Goal: Contribute content: Contribute content

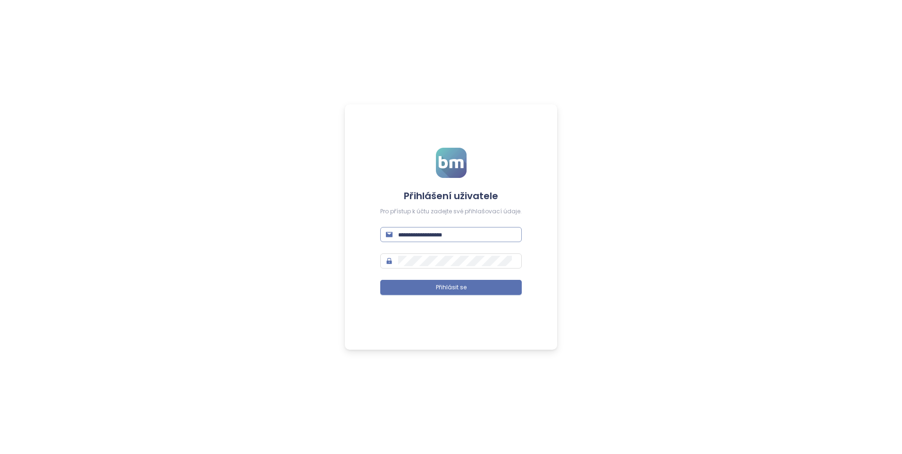
click at [416, 234] on input "text" at bounding box center [457, 234] width 118 height 10
paste input "**********"
type input "**********"
click at [447, 238] on input "**********" at bounding box center [457, 234] width 118 height 10
click at [505, 232] on input "text" at bounding box center [457, 234] width 118 height 10
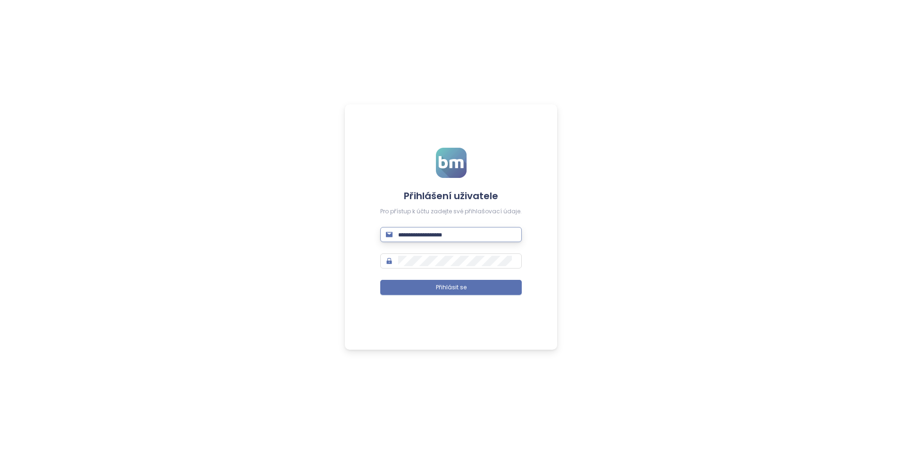
paste input "**********"
type input "**********"
click at [443, 294] on button "Přihlásit se" at bounding box center [451, 287] width 142 height 15
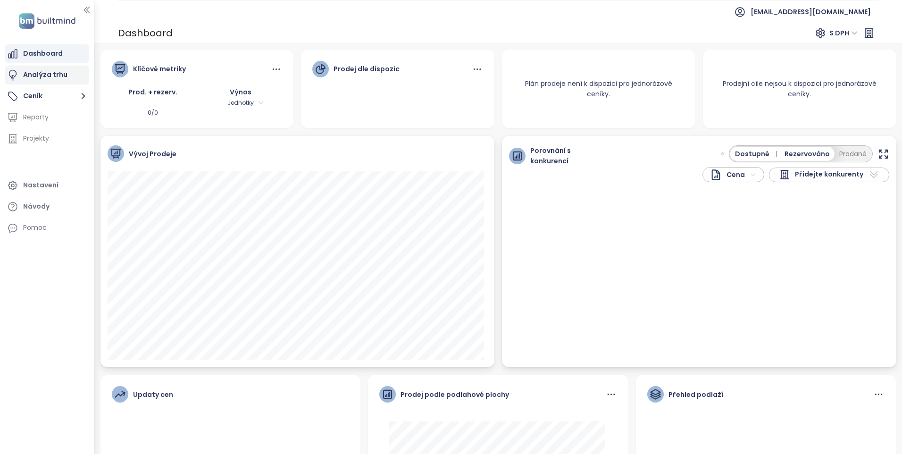
click at [54, 84] on div "Analýza trhu" at bounding box center [47, 75] width 84 height 19
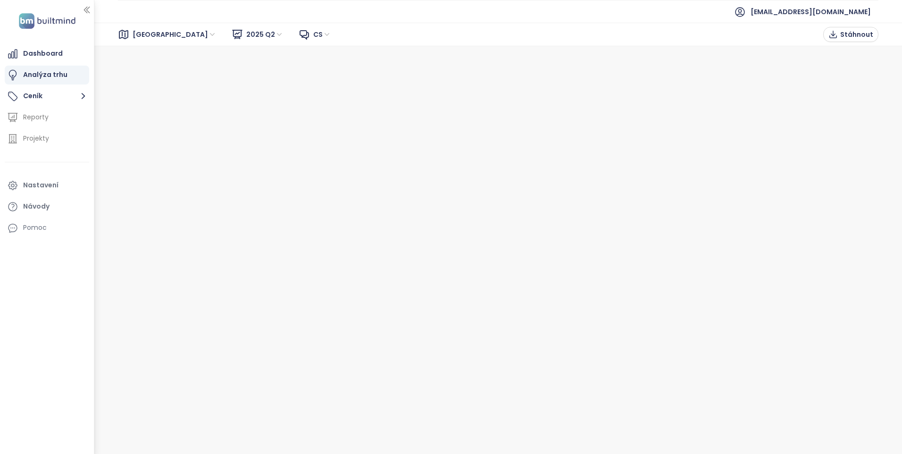
click at [142, 30] on span "[GEOGRAPHIC_DATA]" at bounding box center [175, 34] width 84 height 14
click at [143, 69] on div "[GEOGRAPHIC_DATA]" at bounding box center [175, 68] width 76 height 10
click at [44, 56] on div "Dashboard" at bounding box center [43, 54] width 40 height 12
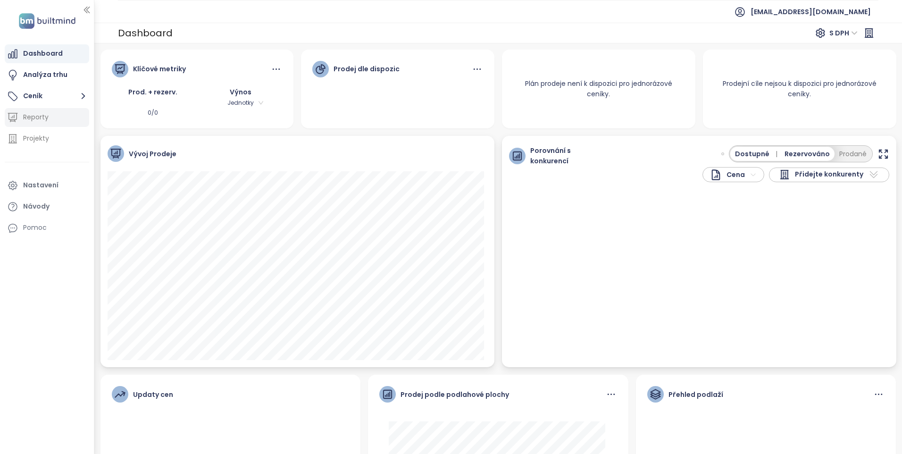
click at [30, 120] on div "Reporty" at bounding box center [35, 117] width 25 height 12
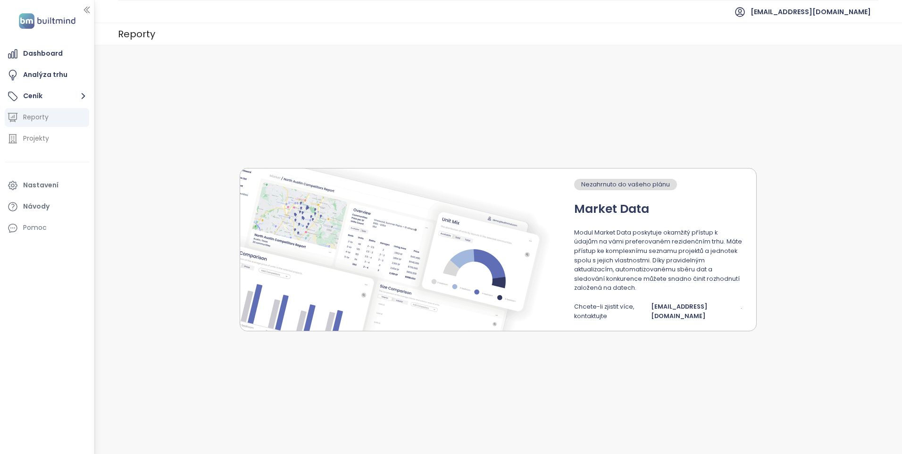
click at [502, 178] on img at bounding box center [402, 249] width 325 height 162
click at [54, 134] on div "Projekty" at bounding box center [47, 138] width 84 height 19
click at [54, 139] on div "Projekty" at bounding box center [47, 138] width 84 height 19
click at [44, 135] on div "Projekty" at bounding box center [36, 139] width 26 height 12
click at [32, 142] on div "Projekty" at bounding box center [36, 139] width 26 height 12
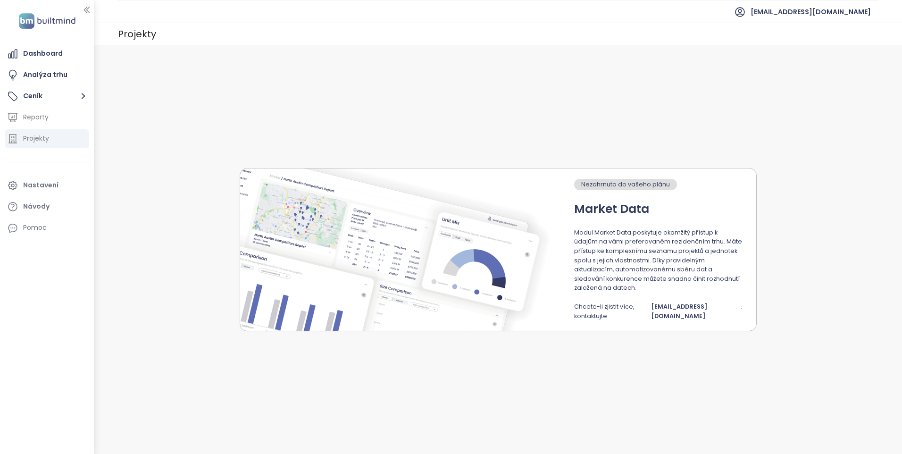
click at [32, 142] on div "Projekty" at bounding box center [36, 139] width 26 height 12
click at [42, 119] on div "Reporty" at bounding box center [35, 117] width 25 height 12
click at [37, 91] on button "Ceník" at bounding box center [47, 96] width 84 height 19
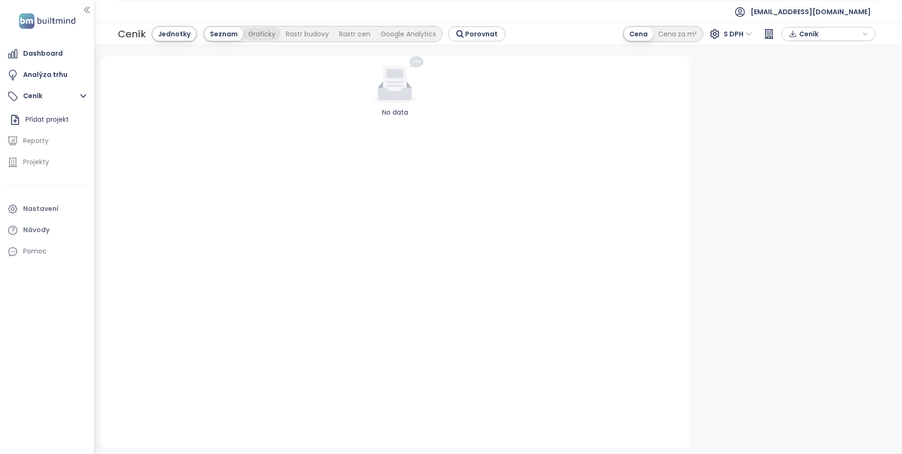
click at [243, 31] on div "Graficky" at bounding box center [262, 33] width 38 height 13
click at [286, 34] on div "Rastr cen" at bounding box center [305, 33] width 42 height 13
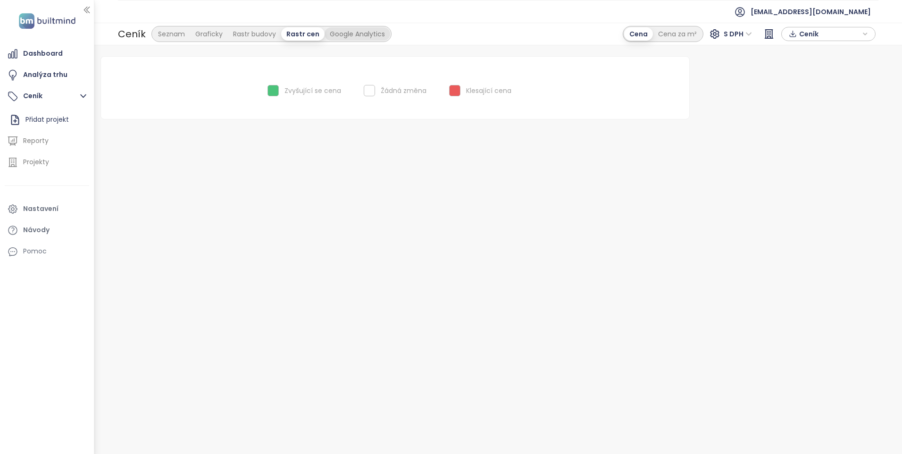
click at [347, 36] on div "Google Analytics" at bounding box center [358, 33] width 66 height 13
click at [185, 28] on div "Seznam" at bounding box center [171, 33] width 37 height 13
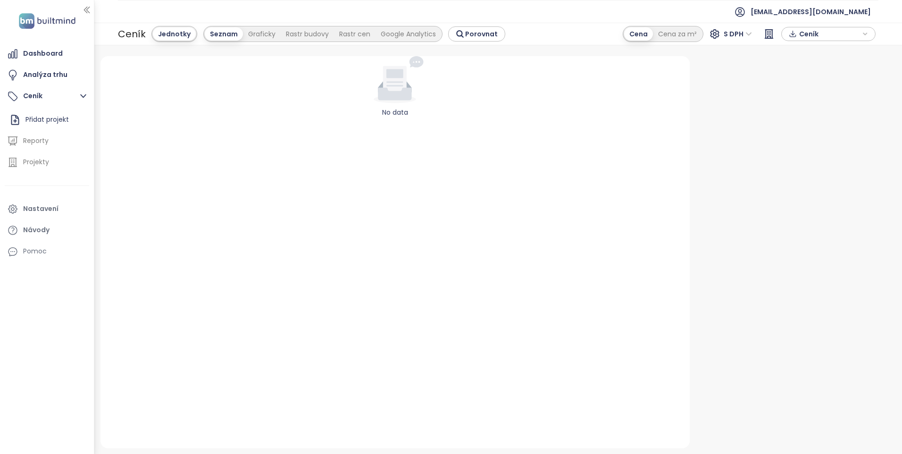
click at [818, 35] on span "Ceník" at bounding box center [829, 34] width 61 height 14
click at [768, 37] on icon at bounding box center [769, 33] width 11 height 11
click at [676, 38] on div "Cena za m²" at bounding box center [677, 33] width 49 height 13
click at [644, 37] on div "Cena" at bounding box center [638, 33] width 28 height 13
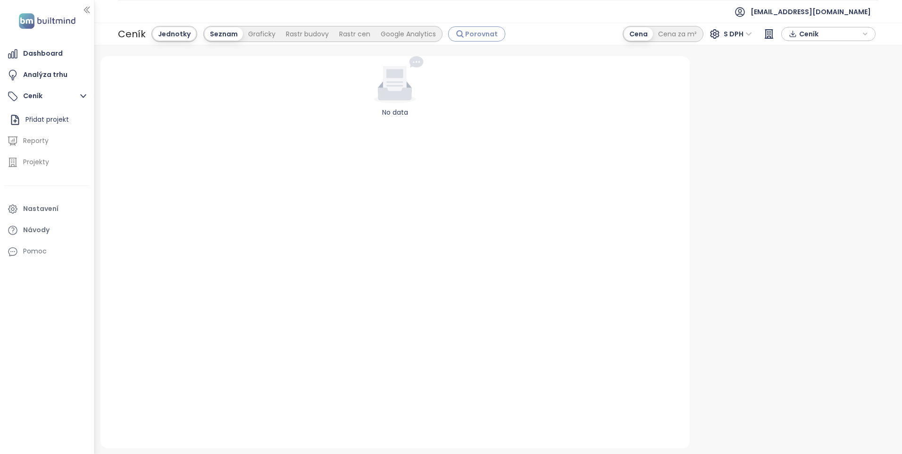
click at [494, 37] on button "Porovnat" at bounding box center [476, 33] width 57 height 15
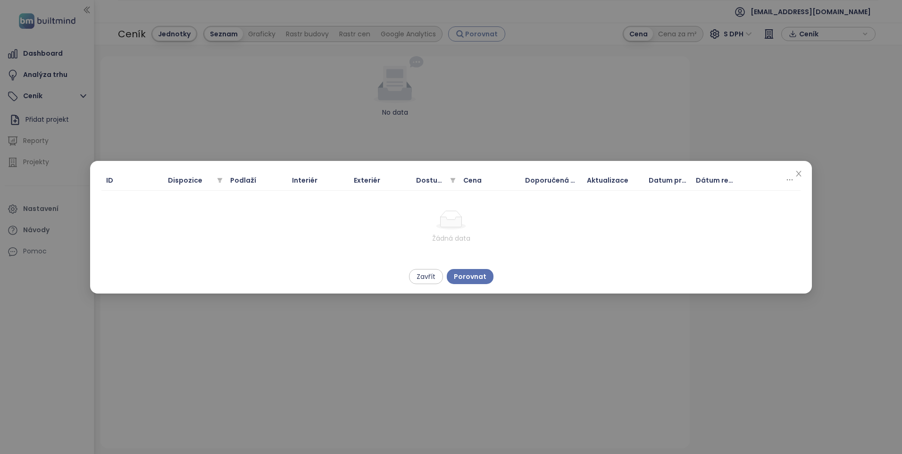
click at [493, 37] on div "ID Dispozice Podlaží Interiér Exteriér Dostupnost Cena Doporučená cena Aktualiz…" at bounding box center [451, 227] width 902 height 454
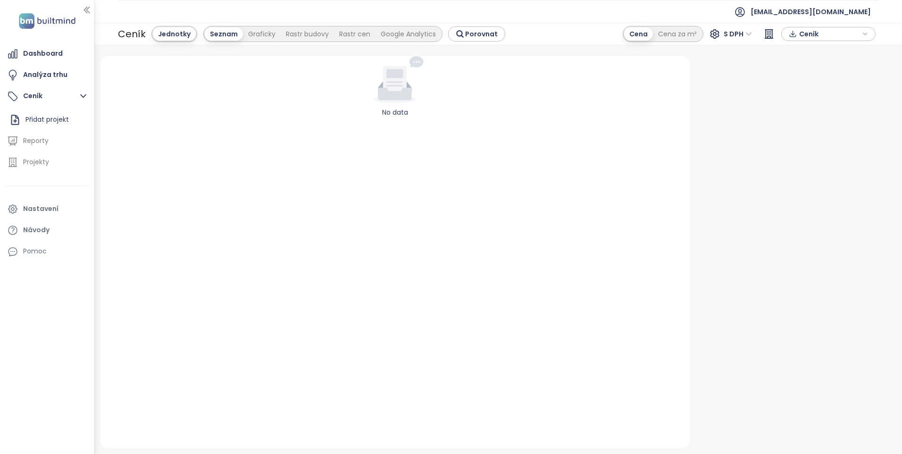
click at [174, 31] on div "Jednotky" at bounding box center [174, 33] width 43 height 13
click at [216, 31] on div "Seznam" at bounding box center [224, 33] width 38 height 13
click at [412, 81] on icon at bounding box center [395, 79] width 87 height 47
click at [57, 233] on div "Návody" at bounding box center [47, 230] width 84 height 19
click at [265, 39] on div "Graficky" at bounding box center [262, 33] width 38 height 13
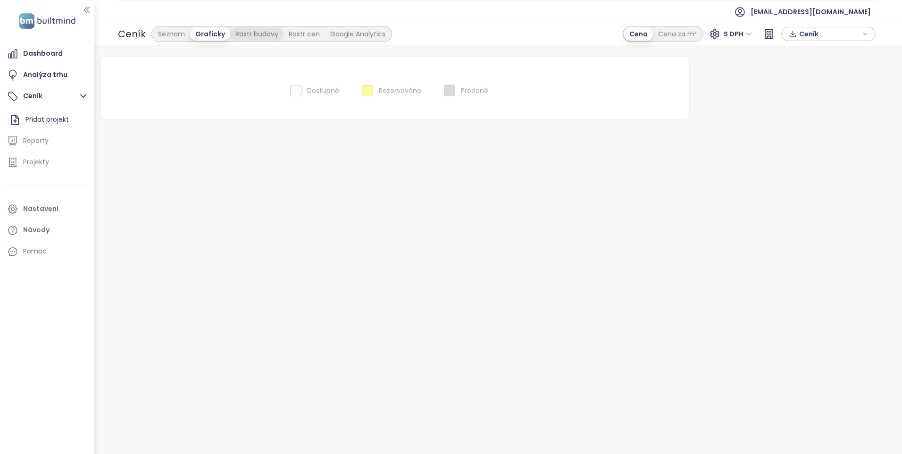
click at [273, 37] on div "Rastr budovy" at bounding box center [256, 33] width 53 height 13
click at [66, 72] on div "Analýza trhu" at bounding box center [47, 75] width 84 height 19
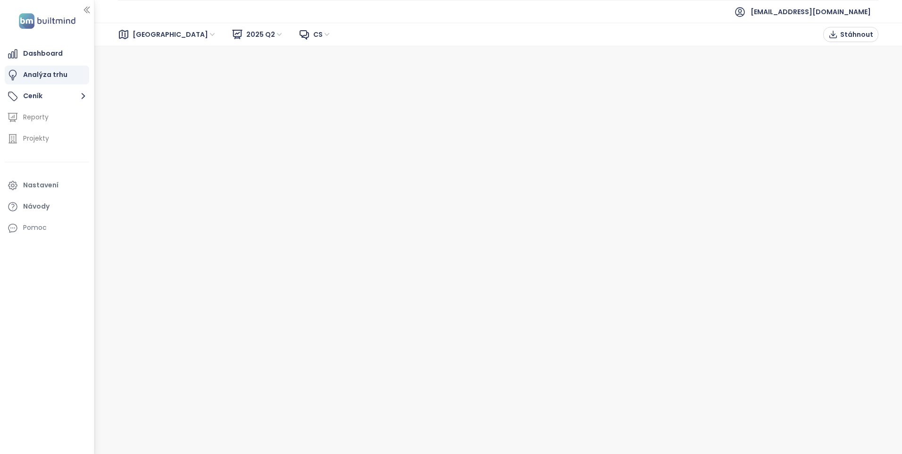
click at [143, 26] on div "Brno 2025 Q2 cs Stáhnout" at bounding box center [498, 35] width 808 height 24
click at [246, 37] on span "2025 Q2" at bounding box center [264, 34] width 37 height 14
click at [150, 39] on span "[GEOGRAPHIC_DATA]" at bounding box center [175, 34] width 84 height 14
click at [143, 73] on div "[GEOGRAPHIC_DATA]" at bounding box center [175, 68] width 76 height 10
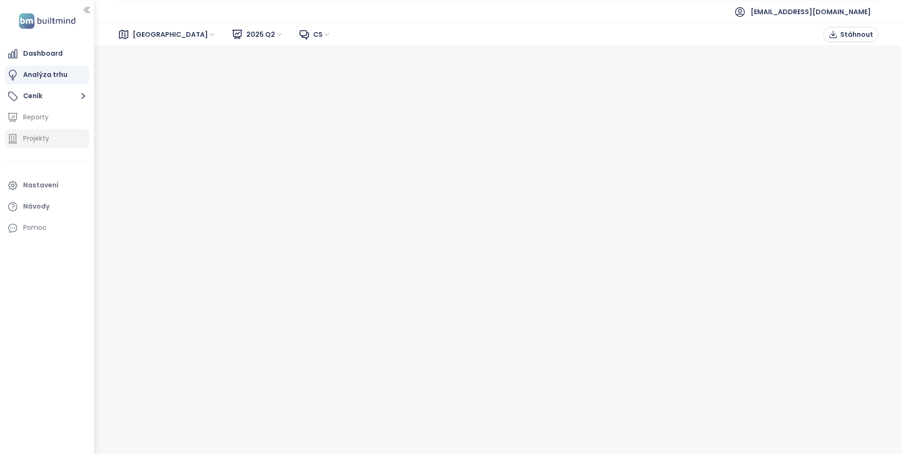
click at [45, 133] on div "Projekty" at bounding box center [36, 139] width 26 height 12
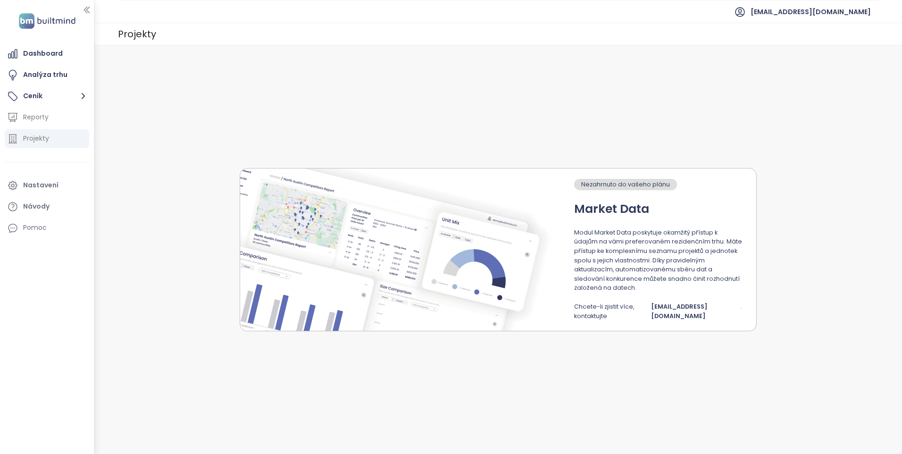
click at [699, 257] on p "Modul Market Data poskytuje okamžitý přístup k údajům na vámi preferovaném rezi…" at bounding box center [658, 260] width 168 height 65
click at [52, 93] on button "Ceník" at bounding box center [47, 96] width 84 height 19
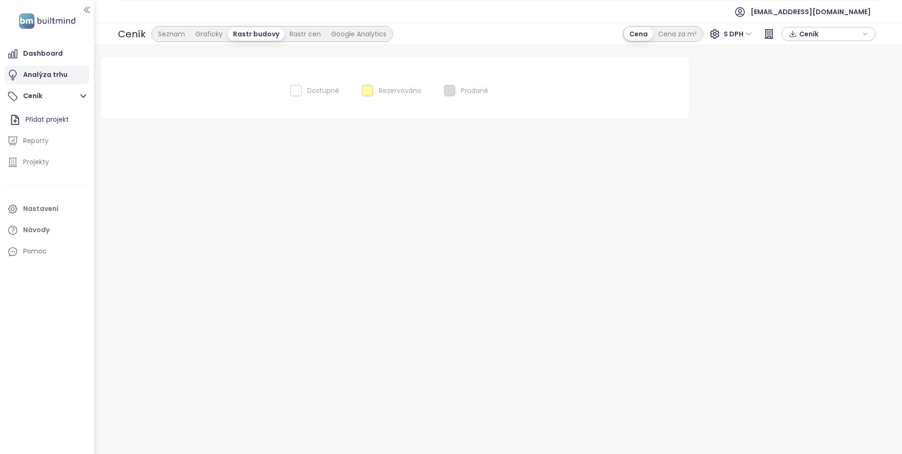
click at [53, 75] on div "Analýza trhu" at bounding box center [45, 75] width 44 height 12
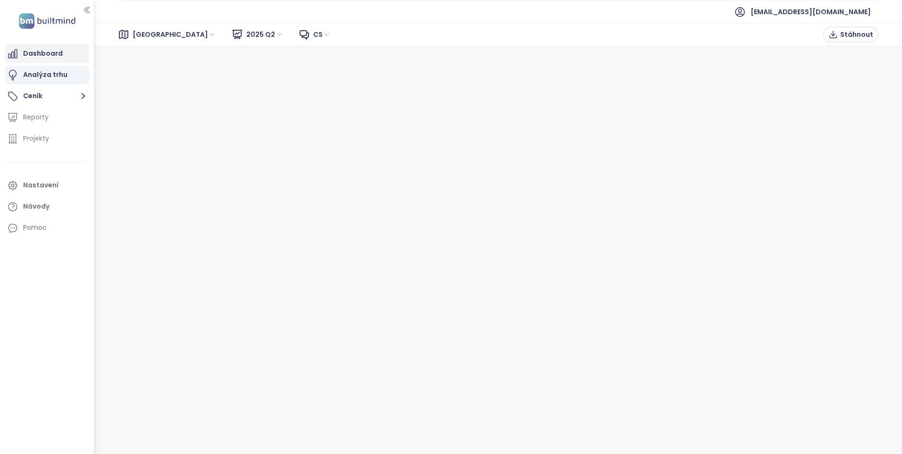
click at [60, 52] on div "Dashboard" at bounding box center [43, 54] width 40 height 12
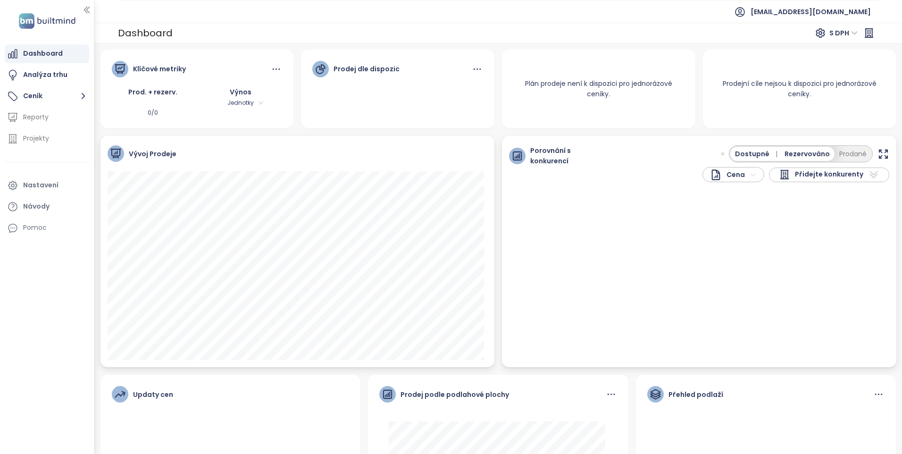
scroll to position [126, 0]
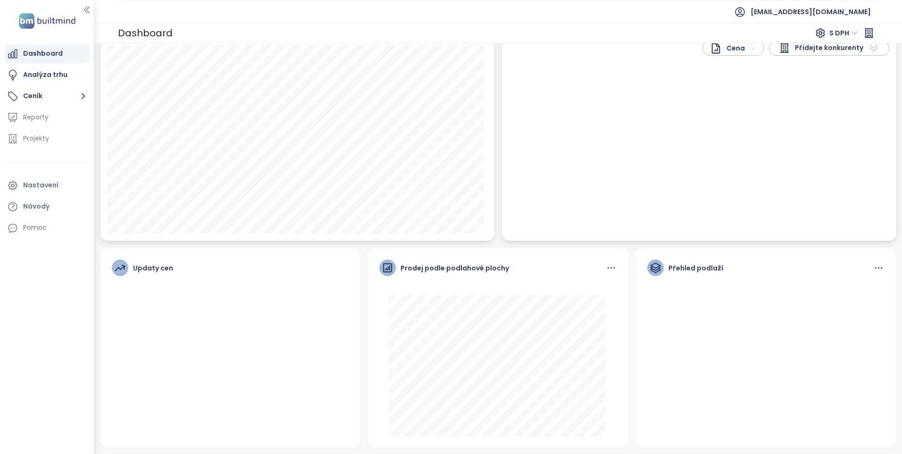
click at [609, 265] on icon at bounding box center [611, 268] width 12 height 12
click at [868, 48] on icon at bounding box center [873, 47] width 11 height 11
drag, startPoint x: 862, startPoint y: 50, endPoint x: 629, endPoint y: 60, distance: 233.8
click at [868, 51] on icon at bounding box center [873, 47] width 11 height 11
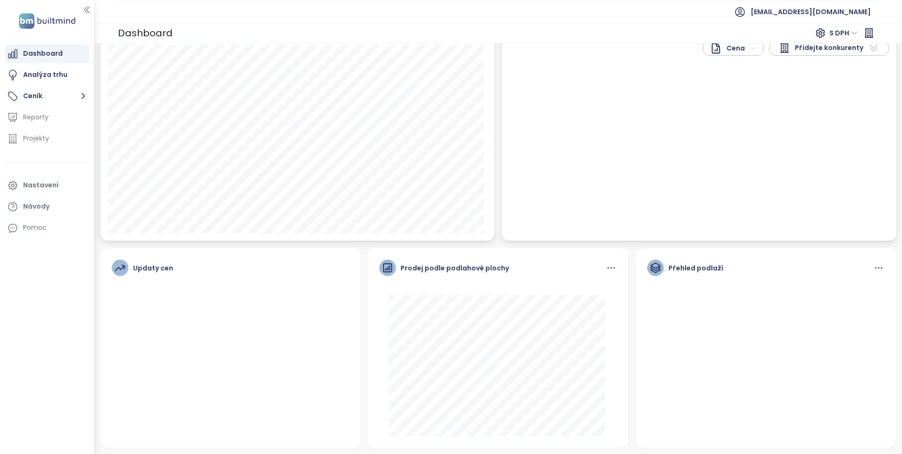
click at [739, 49] on html "Dashboard Analýza trhu Ceník Reporty Projekty Nastavení Návody Pomoc [EMAIL_ADD…" at bounding box center [451, 227] width 902 height 454
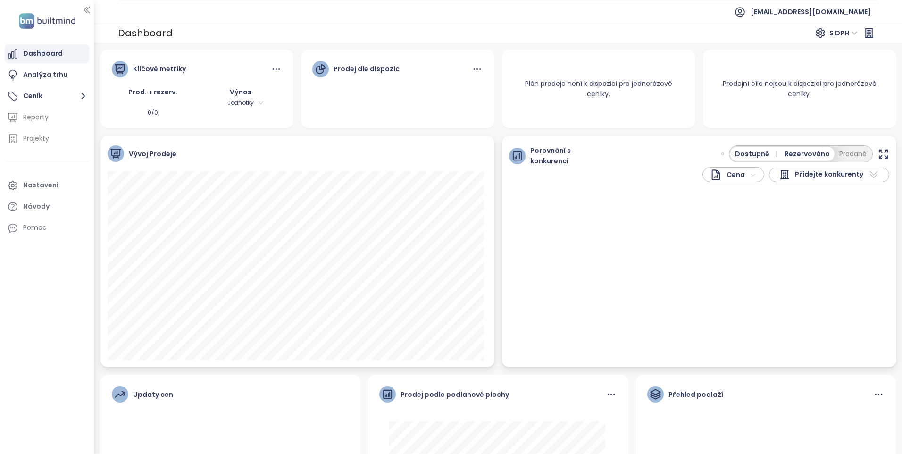
click at [270, 67] on icon at bounding box center [276, 69] width 12 height 12
click at [25, 63] on ul "Dashboard Analýza trhu Ceník Reporty Projekty Nastavení Návody Pomoc" at bounding box center [47, 140] width 84 height 193
click at [26, 58] on div "Dashboard" at bounding box center [43, 54] width 40 height 12
click at [82, 8] on icon "button" at bounding box center [86, 9] width 9 height 9
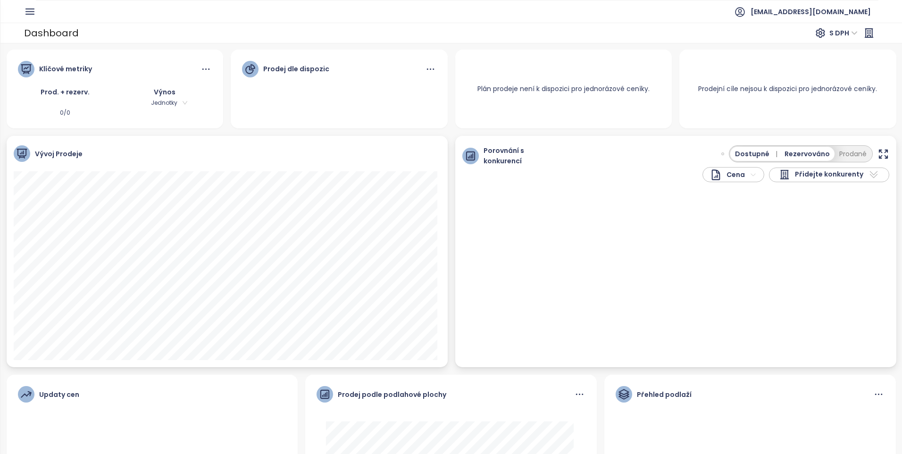
click at [30, 8] on icon "button" at bounding box center [30, 12] width 12 height 12
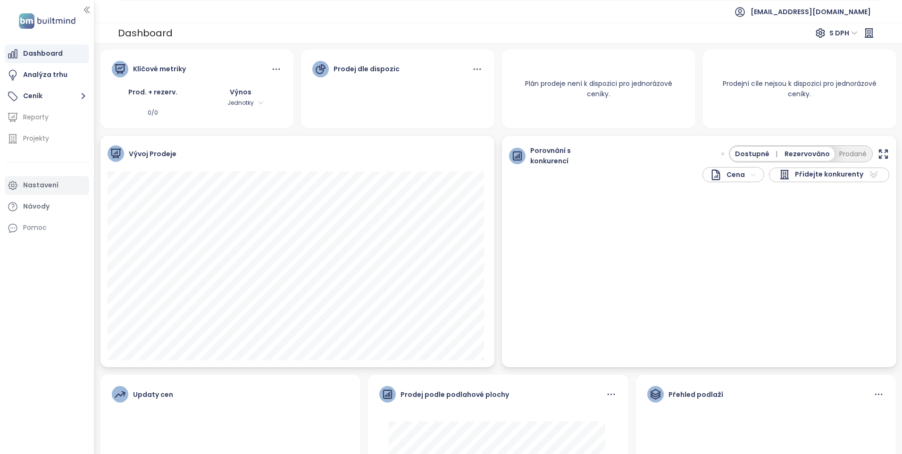
click at [47, 186] on div "Nastavení" at bounding box center [40, 185] width 35 height 12
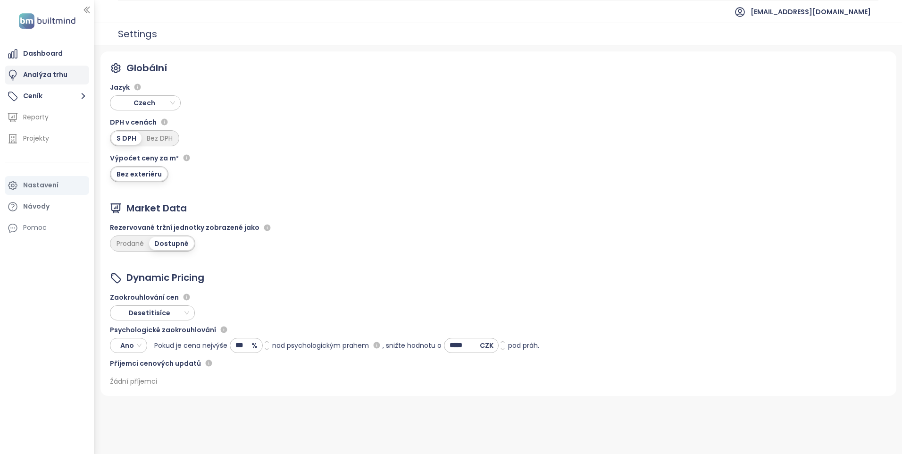
click at [49, 75] on div "Analýza trhu" at bounding box center [45, 75] width 44 height 12
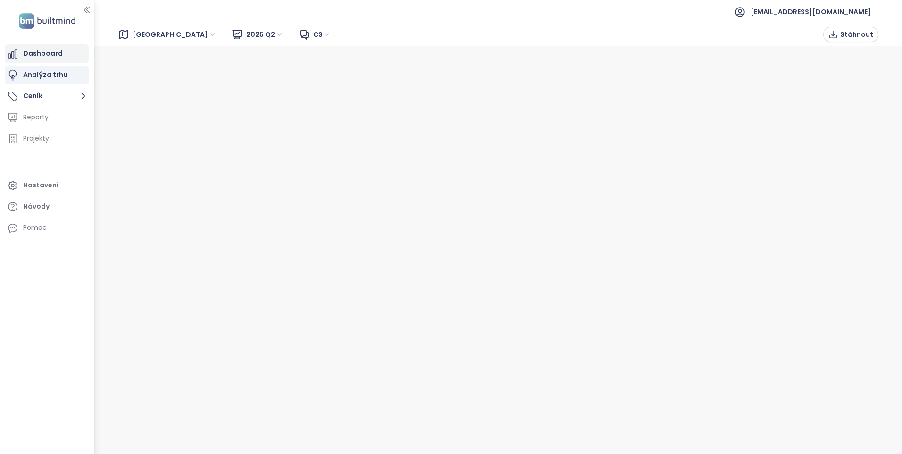
click at [64, 57] on div "Dashboard" at bounding box center [47, 53] width 84 height 19
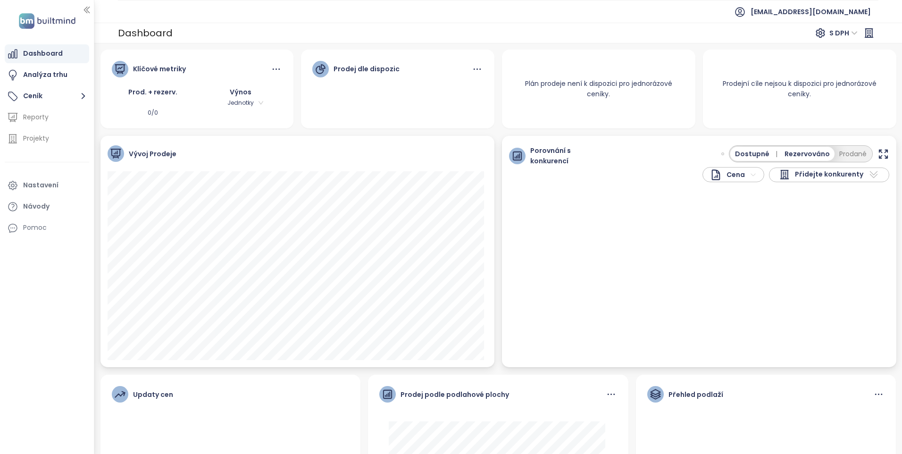
scroll to position [126, 0]
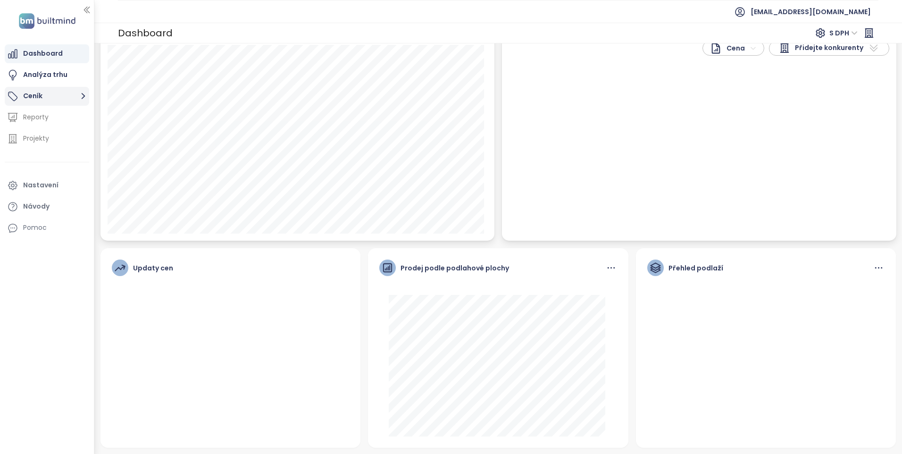
click at [48, 99] on button "Ceník" at bounding box center [47, 96] width 84 height 19
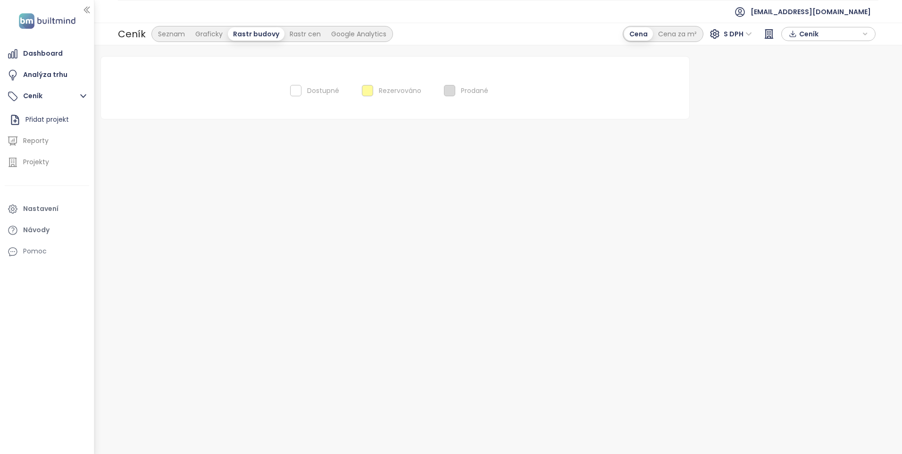
click at [229, 90] on div "Dostupné Rezervováno Prodané" at bounding box center [395, 88] width 566 height 40
click at [166, 35] on div "Seznam" at bounding box center [171, 33] width 37 height 13
click at [295, 306] on div "No data" at bounding box center [395, 252] width 589 height 392
click at [324, 126] on div "No data" at bounding box center [395, 252] width 589 height 392
click at [27, 108] on div "Ceník Přidat projekt" at bounding box center [47, 108] width 84 height 42
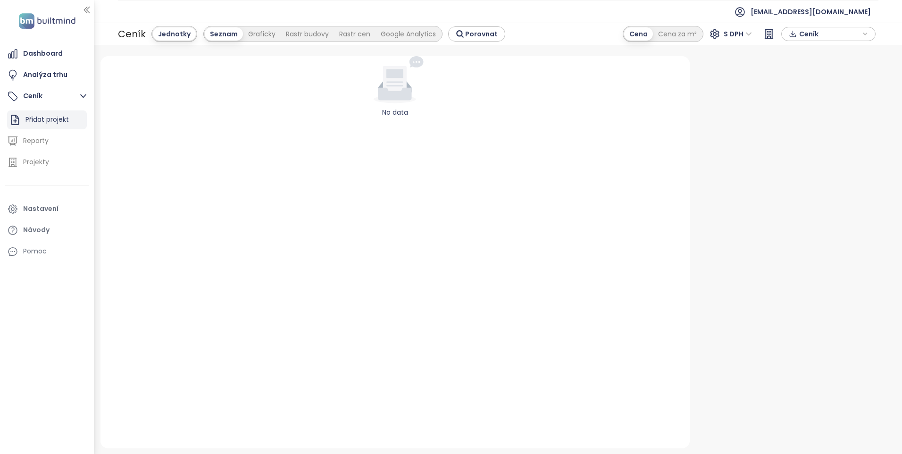
click at [37, 111] on div "Přidat projekt" at bounding box center [47, 119] width 80 height 19
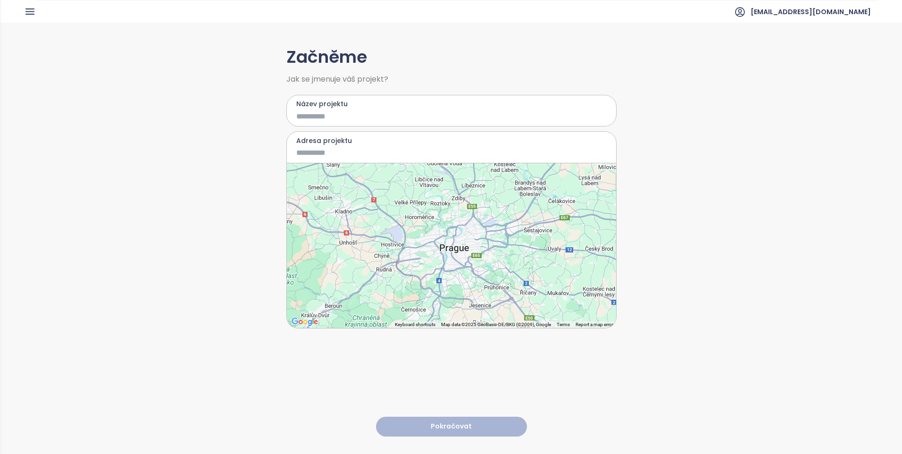
click at [459, 115] on input "Název projektu" at bounding box center [444, 116] width 297 height 12
type input "**********"
click at [386, 149] on input "Adresa projektu" at bounding box center [444, 153] width 297 height 12
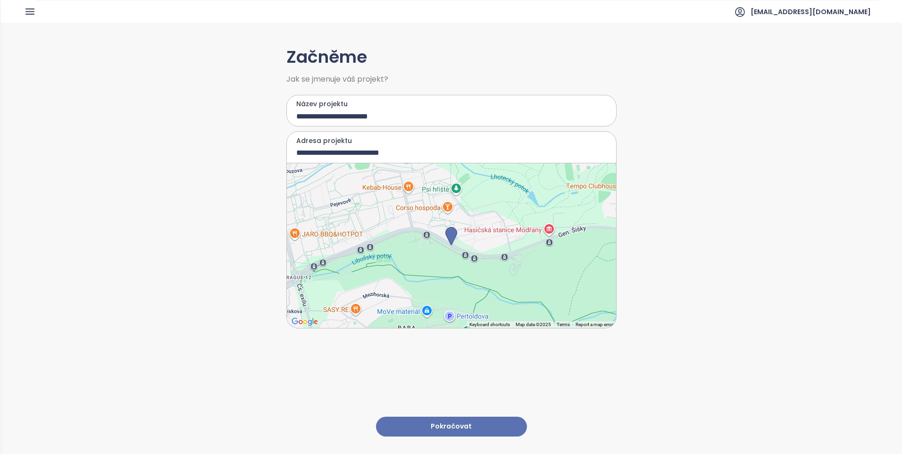
click at [797, 307] on div "**********" at bounding box center [451, 238] width 902 height 430
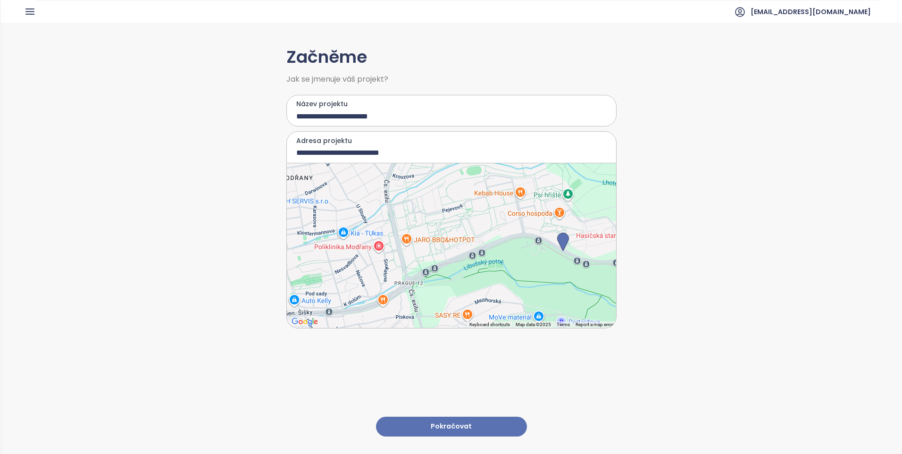
drag, startPoint x: 345, startPoint y: 237, endPoint x: 412, endPoint y: 275, distance: 77.1
click at [458, 242] on div at bounding box center [451, 245] width 329 height 165
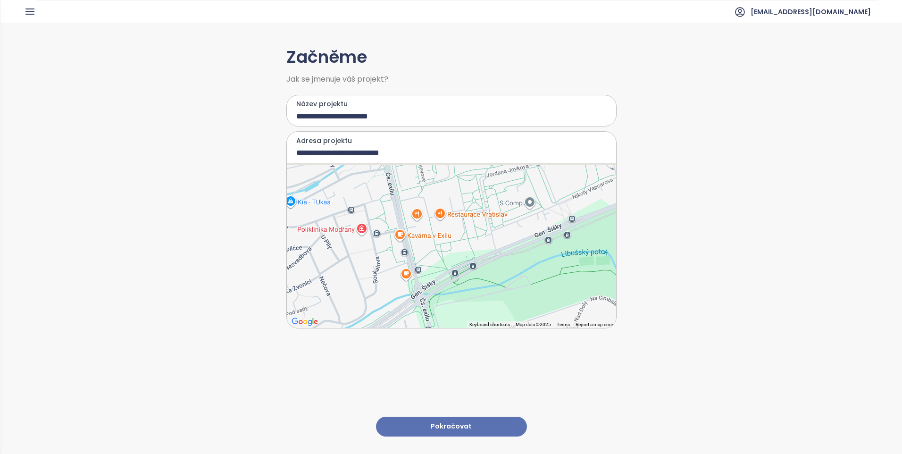
drag, startPoint x: 430, startPoint y: 281, endPoint x: 424, endPoint y: 326, distance: 45.2
click at [424, 326] on div at bounding box center [451, 245] width 329 height 165
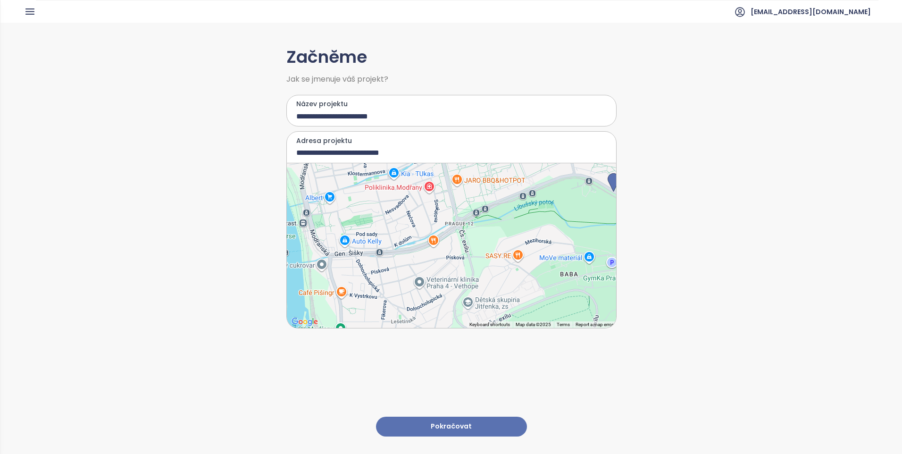
drag, startPoint x: 439, startPoint y: 293, endPoint x: 525, endPoint y: 191, distance: 133.3
click at [526, 191] on div at bounding box center [451, 245] width 329 height 165
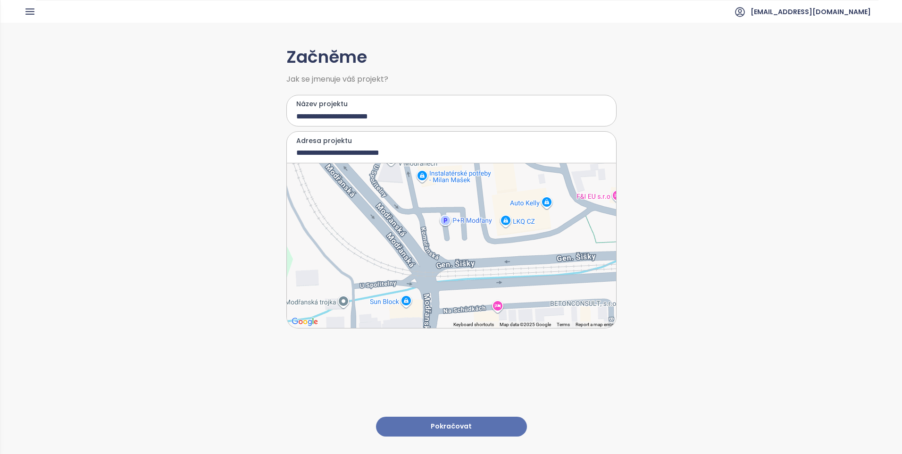
drag, startPoint x: 441, startPoint y: 270, endPoint x: 465, endPoint y: 239, distance: 39.5
click at [465, 239] on div at bounding box center [451, 245] width 329 height 165
click at [465, 232] on div at bounding box center [451, 245] width 329 height 165
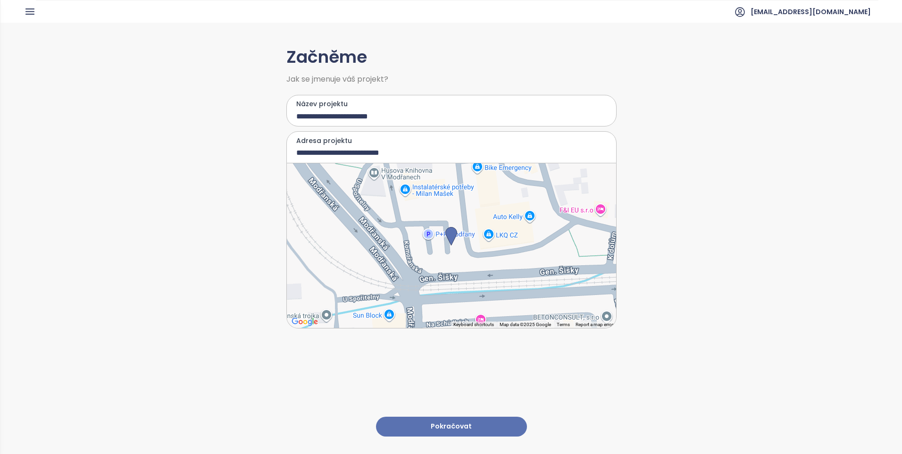
click at [465, 232] on div at bounding box center [451, 245] width 329 height 165
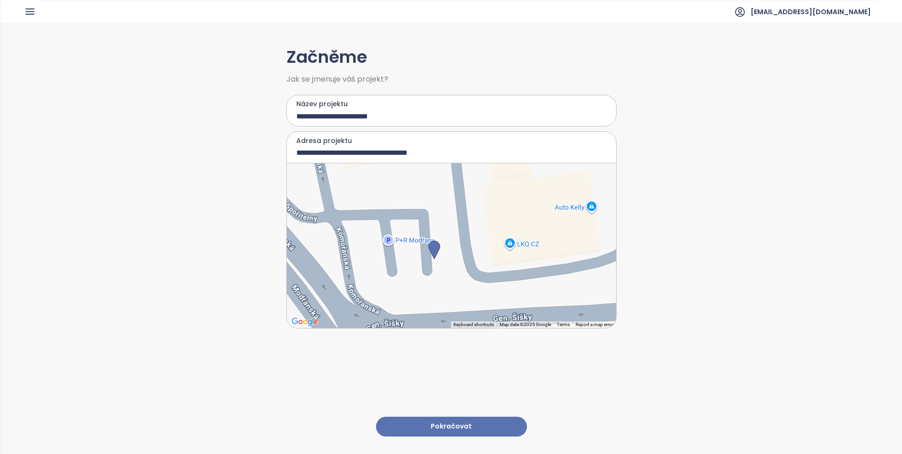
click at [512, 215] on div at bounding box center [451, 245] width 329 height 165
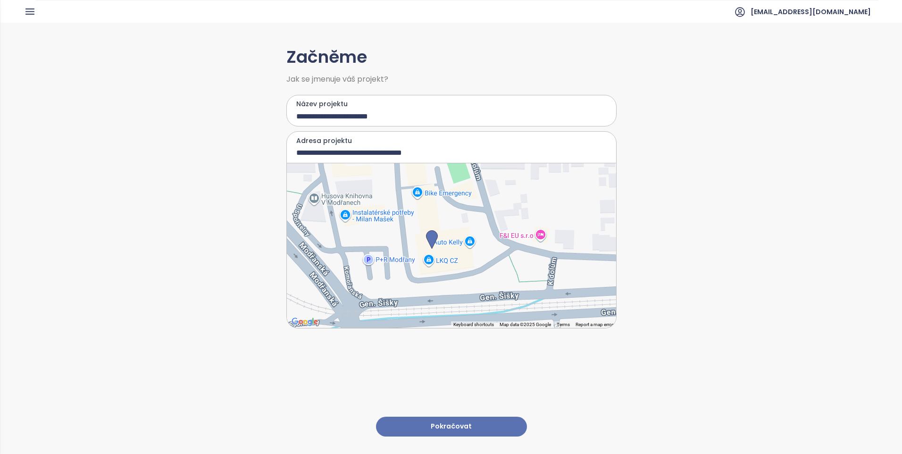
click at [388, 269] on div at bounding box center [451, 245] width 329 height 165
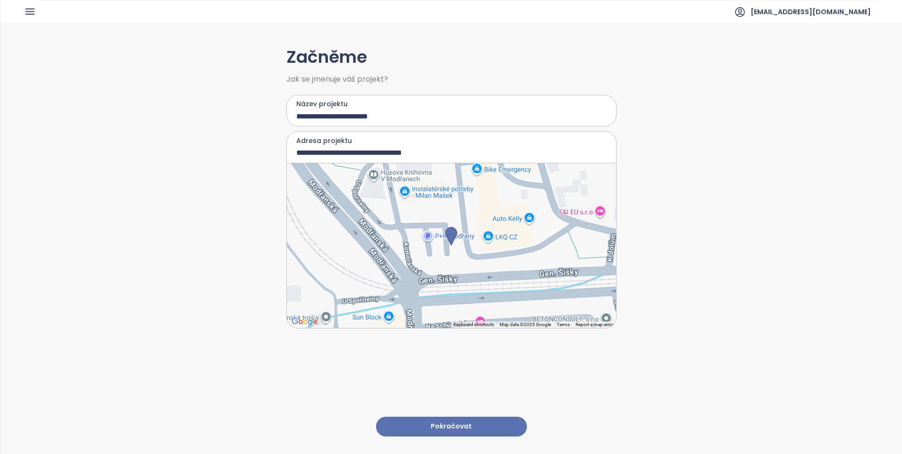
type input "**********"
click at [492, 421] on button "Pokračovat" at bounding box center [451, 427] width 151 height 20
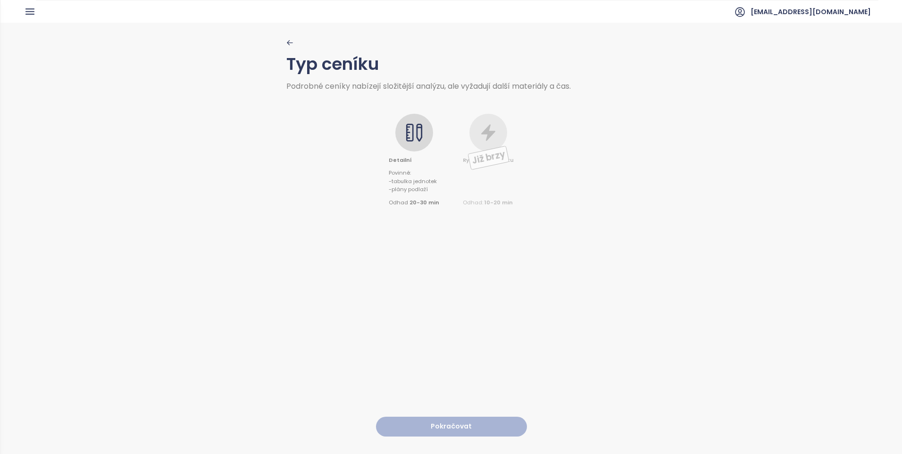
click at [547, 279] on div "Typ ceníku Podrobné ceníky nabízejí složitější analýzu, ale vyžadují další mate…" at bounding box center [451, 238] width 330 height 430
click at [427, 137] on div at bounding box center [414, 133] width 38 height 38
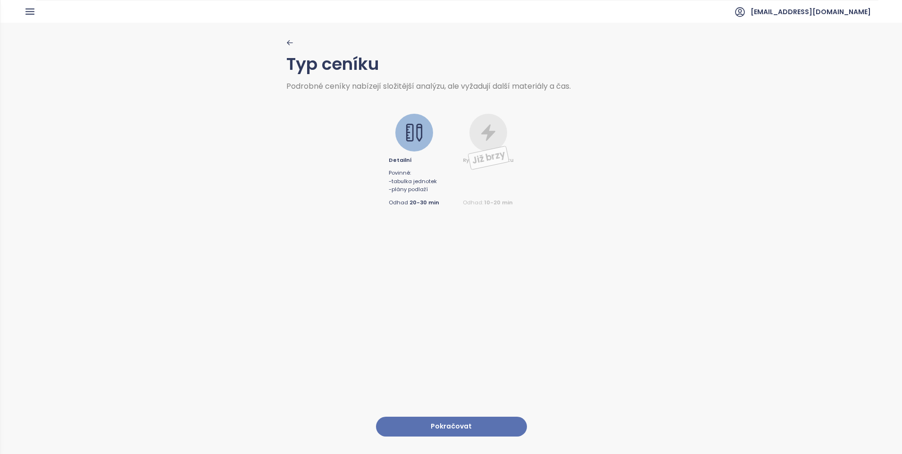
click at [425, 421] on button "Pokračovat" at bounding box center [451, 427] width 151 height 20
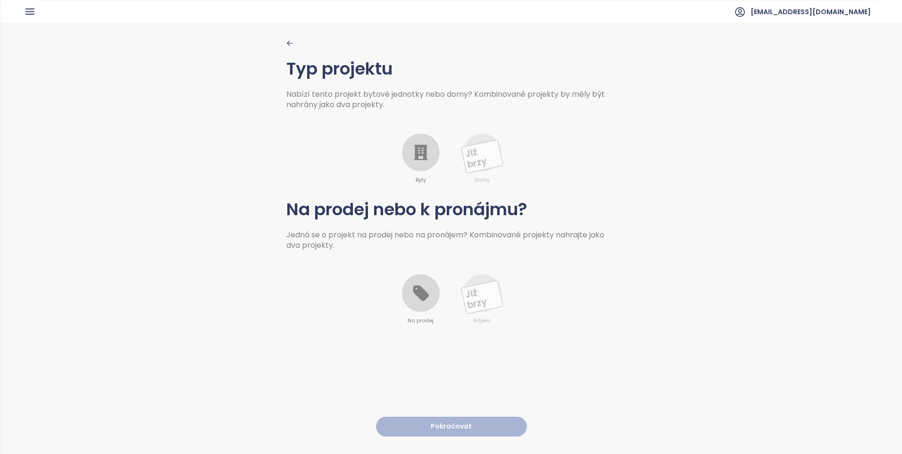
click at [24, 18] on header "[EMAIL_ADDRESS][DOMAIN_NAME]" at bounding box center [451, 11] width 902 height 23
click at [26, 14] on icon "button" at bounding box center [30, 11] width 8 height 5
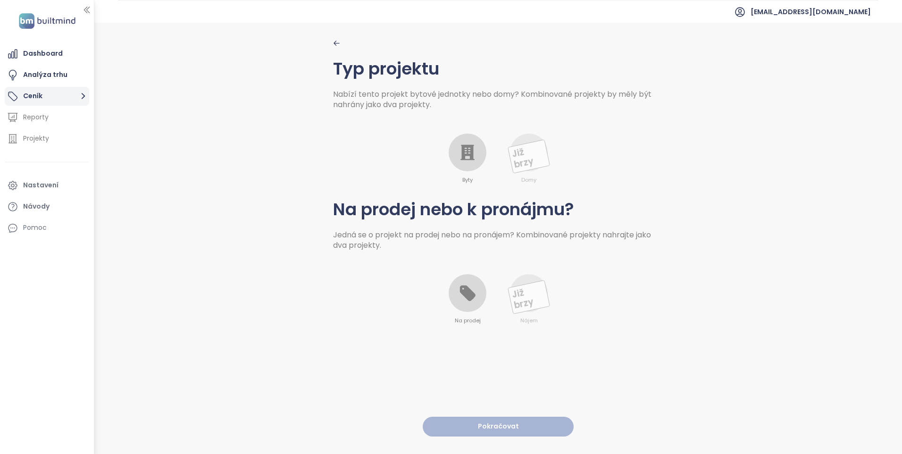
click at [72, 94] on button "Ceník" at bounding box center [47, 96] width 84 height 19
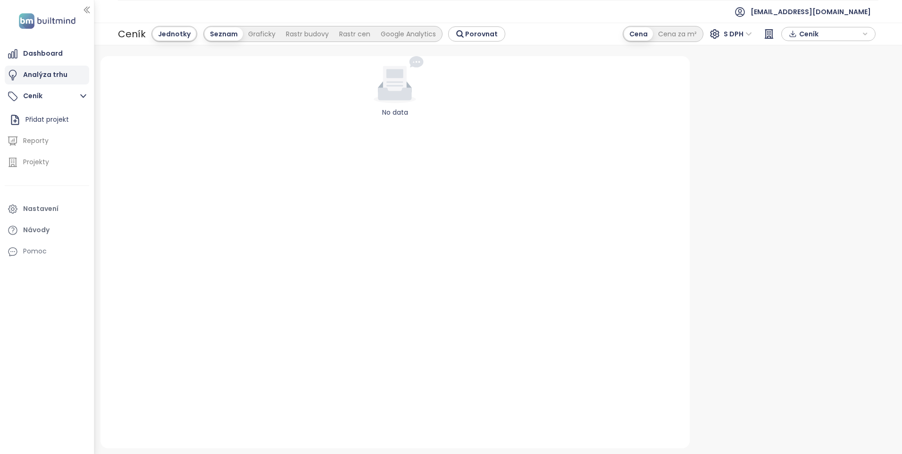
click at [69, 82] on div "Analýza trhu" at bounding box center [47, 75] width 84 height 19
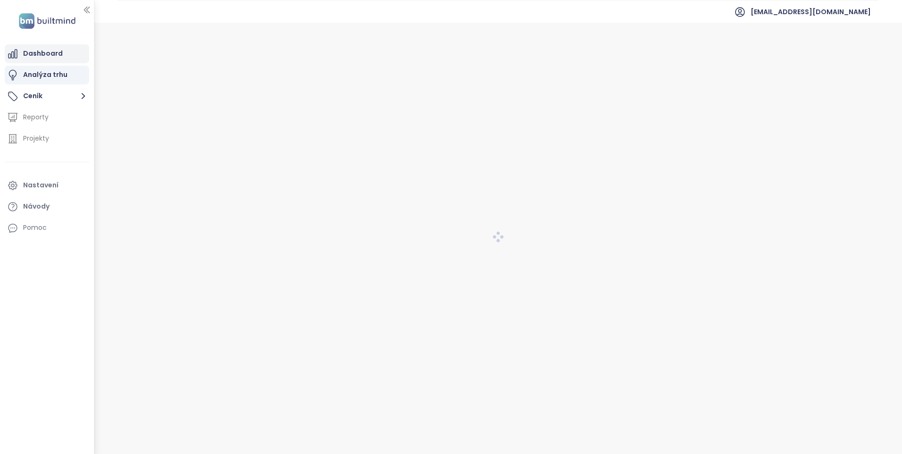
click at [54, 54] on div "Dashboard" at bounding box center [43, 54] width 40 height 12
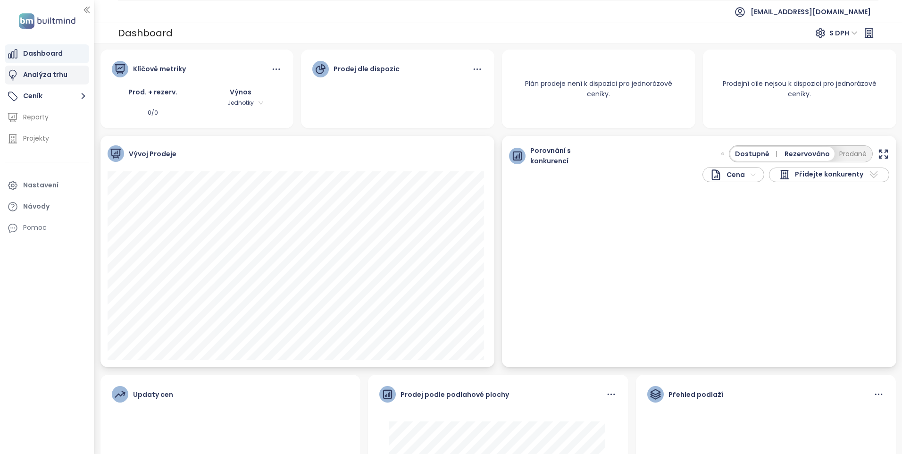
click at [64, 72] on div "Analýza trhu" at bounding box center [45, 75] width 44 height 12
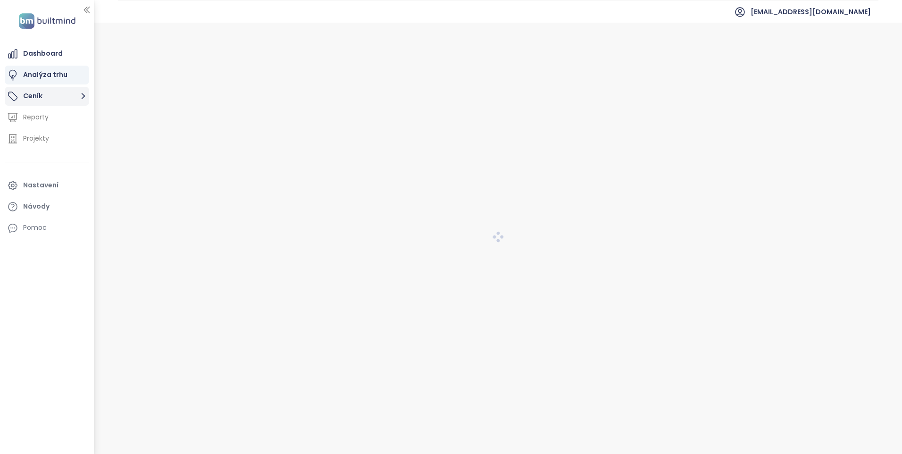
click at [65, 92] on button "Ceník" at bounding box center [47, 96] width 84 height 19
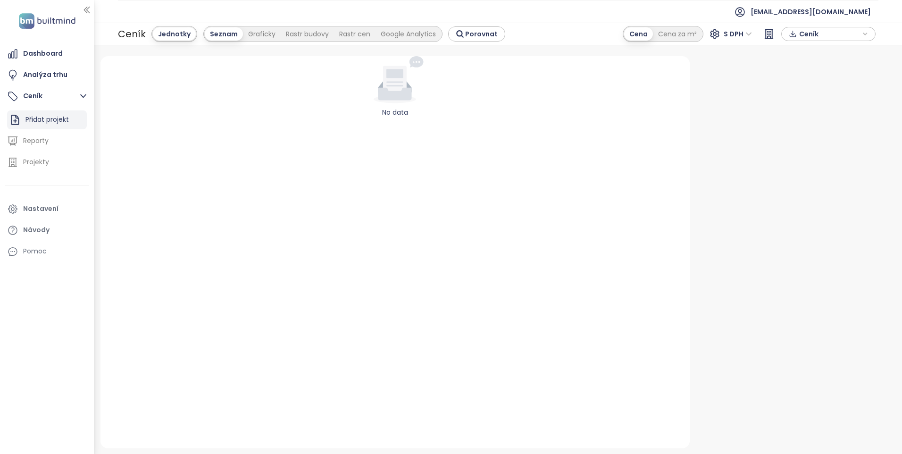
click at [64, 114] on div "Přidat projekt" at bounding box center [46, 120] width 43 height 12
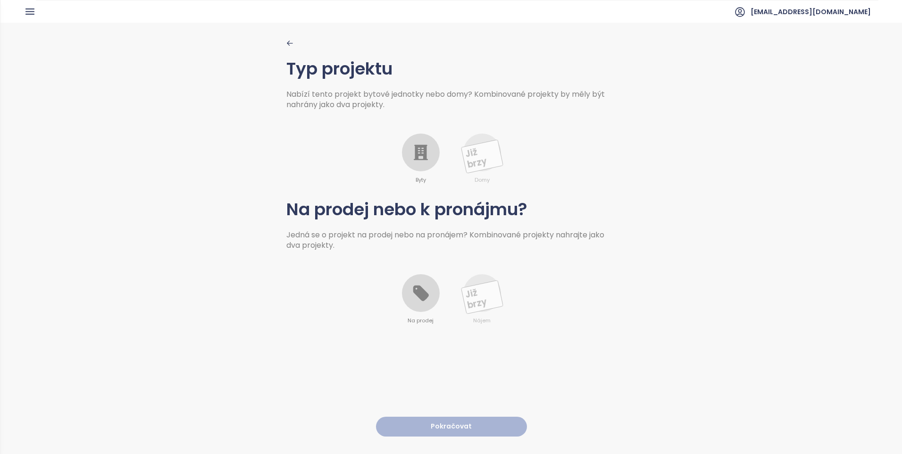
click at [396, 151] on div "Byty Již brzy Domy" at bounding box center [451, 147] width 330 height 75
click at [411, 151] on icon at bounding box center [420, 152] width 19 height 19
click at [419, 280] on div at bounding box center [421, 293] width 38 height 38
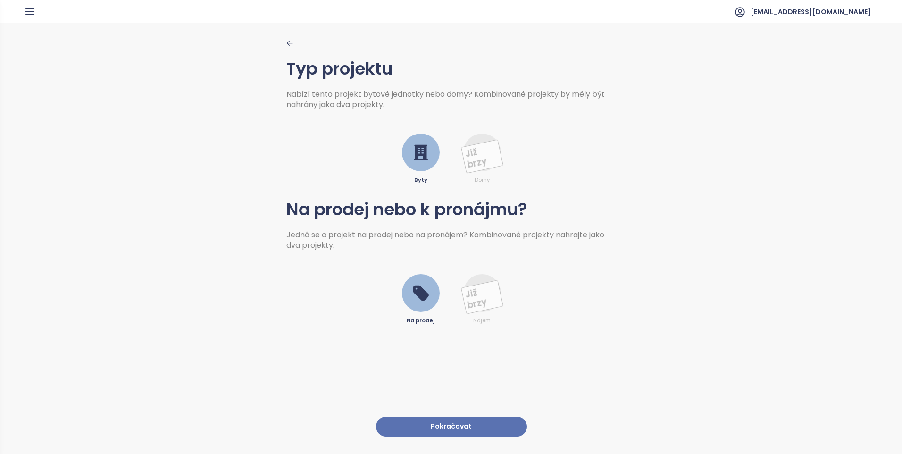
click at [427, 428] on button "Pokračovat" at bounding box center [451, 427] width 151 height 20
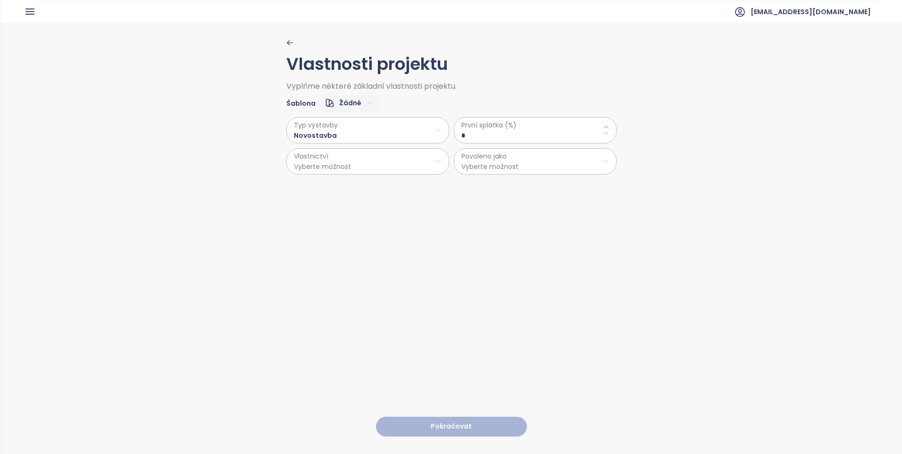
click at [363, 102] on html "Dashboard Analýza trhu Ceník Reporty Projekty Nastavení Návody Pomoc [EMAIL_ADD…" at bounding box center [451, 227] width 902 height 454
click at [358, 125] on html "Dashboard Analýza trhu Ceník Reporty Projekty Nastavení Návody Pomoc [EMAIL_ADD…" at bounding box center [451, 227] width 902 height 454
click at [364, 155] on span "Novostavba" at bounding box center [363, 153] width 157 height 13
click at [489, 130] on \(\%\) "*" at bounding box center [536, 135] width 148 height 10
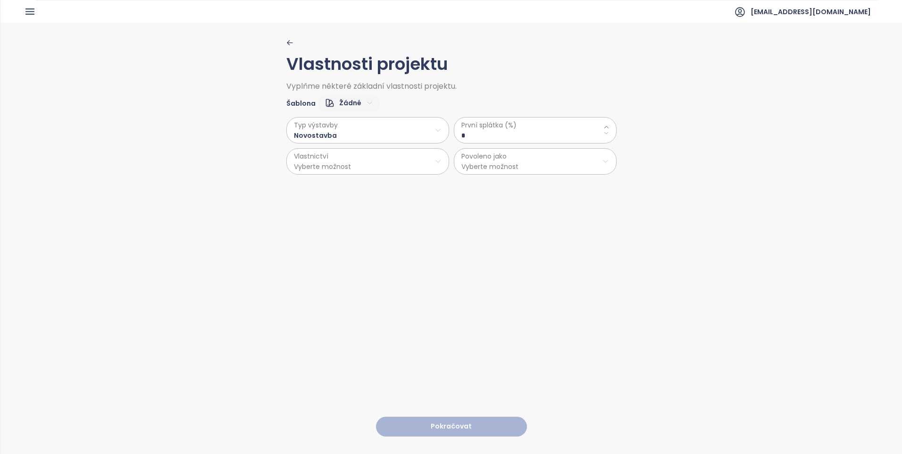
click at [437, 166] on html "Dashboard Analýza trhu Ceník Reporty Projekty Nastavení Návody Pomoc [EMAIL_ADD…" at bounding box center [451, 227] width 902 height 454
click at [520, 134] on html "Dashboard Analýza trhu Ceník Reporty Projekty Nastavení Návody Pomoc [EMAIL_ADD…" at bounding box center [451, 227] width 902 height 454
type \(\%\) "**"
click at [510, 125] on span "První splátka (%)" at bounding box center [536, 125] width 148 height 10
click at [572, 83] on span "Vyplňme některé základní vlastnosti projektu." at bounding box center [451, 87] width 330 height 8
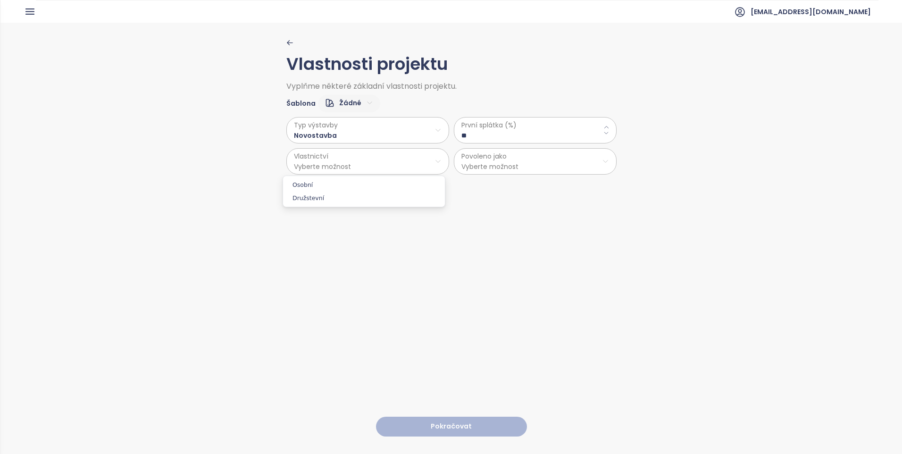
click at [427, 154] on html "Dashboard Analýza trhu Ceník Reporty Projekty Nastavení Návody Pomoc [EMAIL_ADD…" at bounding box center [451, 227] width 902 height 454
click at [394, 185] on span "Osobní" at bounding box center [363, 184] width 157 height 13
click at [587, 163] on html "Dashboard Analýza trhu Ceník Reporty Projekty Nastavení Návody Pomoc [EMAIL_ADD…" at bounding box center [451, 227] width 902 height 454
click at [590, 210] on span "Byty a nebytové prostory" at bounding box center [531, 210] width 157 height 13
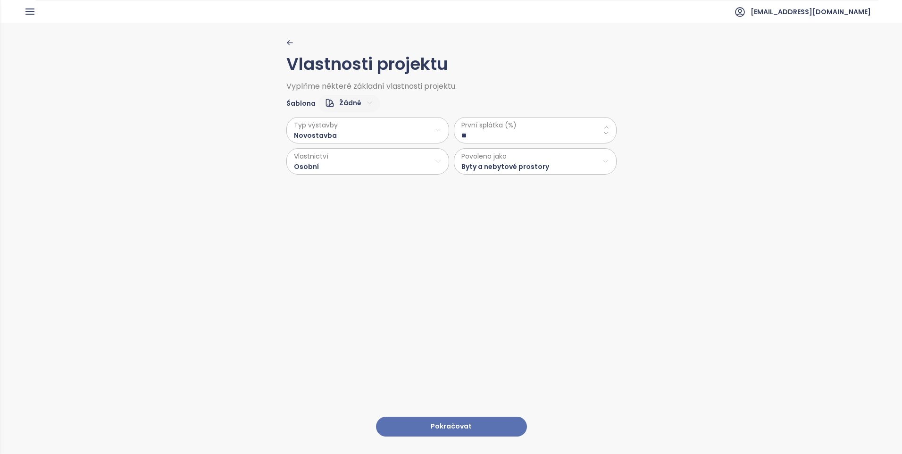
click at [461, 404] on div "Vlastnosti projektu Vyplňme některé základní vlastnosti projektu. Šablona Žádné…" at bounding box center [451, 238] width 330 height 430
click at [462, 417] on button "Pokračovat" at bounding box center [451, 427] width 151 height 20
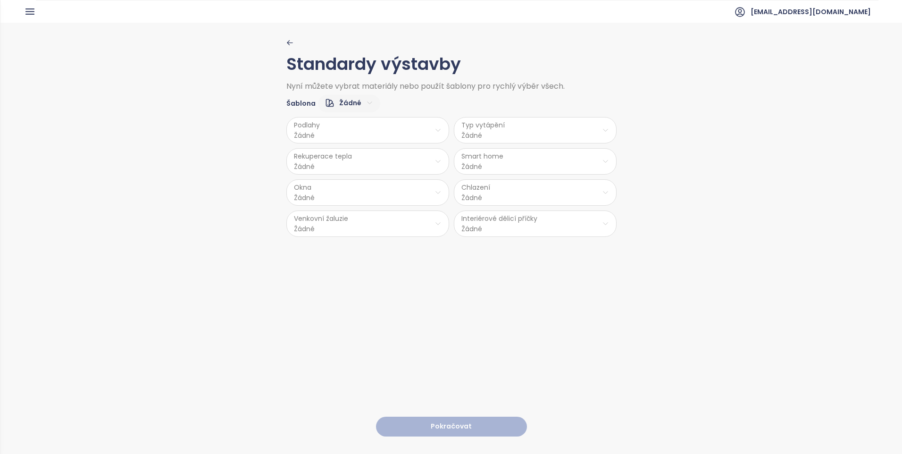
click at [420, 134] on html "Dashboard Analýza trhu Ceník Reporty Projekty Nastavení Návody Pomoc [EMAIL_ADD…" at bounding box center [451, 227] width 902 height 454
click at [346, 141] on html "Dashboard Analýza trhu Ceník Reporty Projekty Nastavení Návody Pomoc [EMAIL_ADD…" at bounding box center [451, 227] width 902 height 454
click at [366, 168] on span "Laminát" at bounding box center [365, 167] width 38 height 13
click at [483, 146] on div "Podlahy Laminát Typ vytápění Žádné Rekuperace tepla Žádné Smart home Žádné Okna…" at bounding box center [451, 174] width 330 height 125
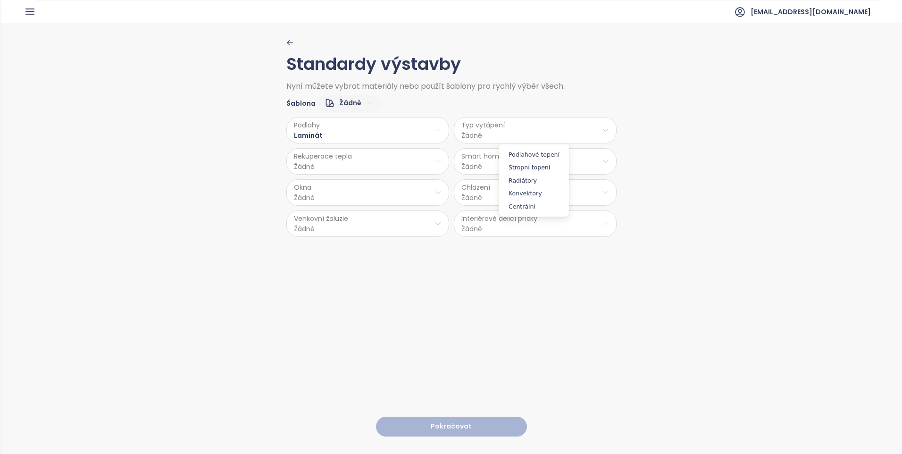
click at [502, 134] on html "Dashboard Analýza trhu Ceník Reporty Projekty Nastavení Návody Pomoc [EMAIL_ADD…" at bounding box center [451, 227] width 902 height 454
click at [504, 153] on span "Podlahové topení" at bounding box center [534, 154] width 65 height 13
click at [426, 131] on html "Dashboard Analýza trhu Ceník Reporty Projekty Nastavení Návody Pomoc [EMAIL_ADD…" at bounding box center [451, 227] width 902 height 454
click at [427, 131] on html "Dashboard Analýza trhu Ceník Reporty Projekty Nastavení Návody Pomoc [EMAIL_ADD…" at bounding box center [451, 227] width 902 height 454
click at [432, 128] on html "Dashboard Analýza trhu Ceník Reporty Projekty Nastavení Návody Pomoc [EMAIL_ADD…" at bounding box center [451, 227] width 902 height 454
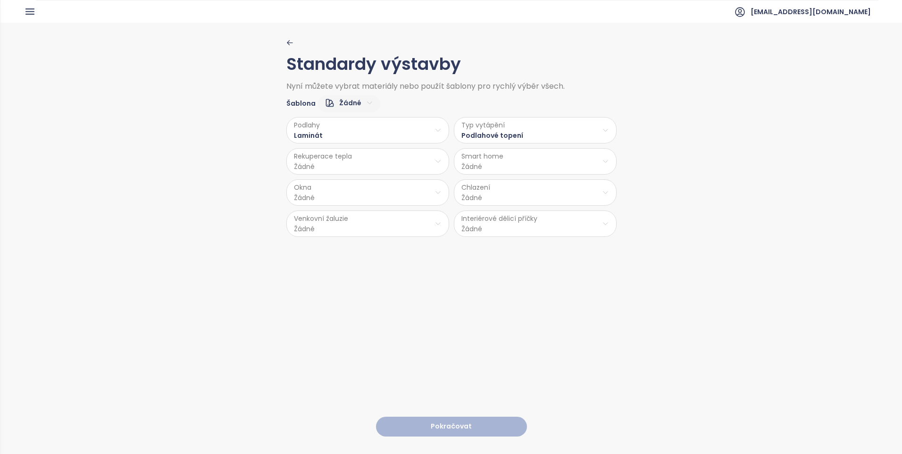
click at [420, 171] on html "Dashboard Analýza trhu Ceník Reporty Projekty Nastavení Návody Pomoc [EMAIL_ADD…" at bounding box center [451, 227] width 902 height 454
click at [427, 159] on html "Dashboard Analýza trhu Ceník Reporty Projekty Nastavení Návody Pomoc [EMAIL_ADD…" at bounding box center [451, 227] width 902 height 454
click at [369, 184] on span "Ano" at bounding box center [364, 185] width 25 height 13
click at [499, 157] on html "Dashboard Analýza trhu Ceník Reporty Projekty Nastavení Návody Pomoc [EMAIL_ADD…" at bounding box center [451, 227] width 902 height 454
click at [524, 184] on span "Ano" at bounding box center [531, 185] width 25 height 13
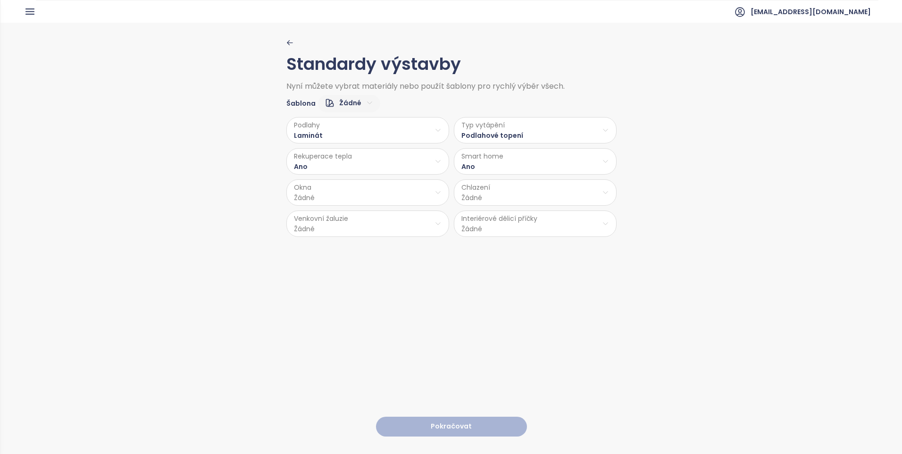
click at [427, 202] on html "Dashboard Analýza trhu Ceník Reporty Projekty Nastavení Návody Pomoc [EMAIL_ADD…" at bounding box center [451, 227] width 902 height 454
click at [376, 245] on span "Hliník-PVC" at bounding box center [366, 242] width 50 height 13
click at [480, 190] on html "Dashboard Analýza trhu Ceník Reporty Projekty Nastavení Návody Pomoc [EMAIL_ADD…" at bounding box center [451, 227] width 902 height 454
click at [551, 231] on span "Příprava klimatizace" at bounding box center [535, 229] width 79 height 13
click at [562, 226] on html "Dashboard Analýza trhu Ceník Reporty Projekty Nastavení Návody Pomoc [EMAIL_ADD…" at bounding box center [451, 227] width 902 height 454
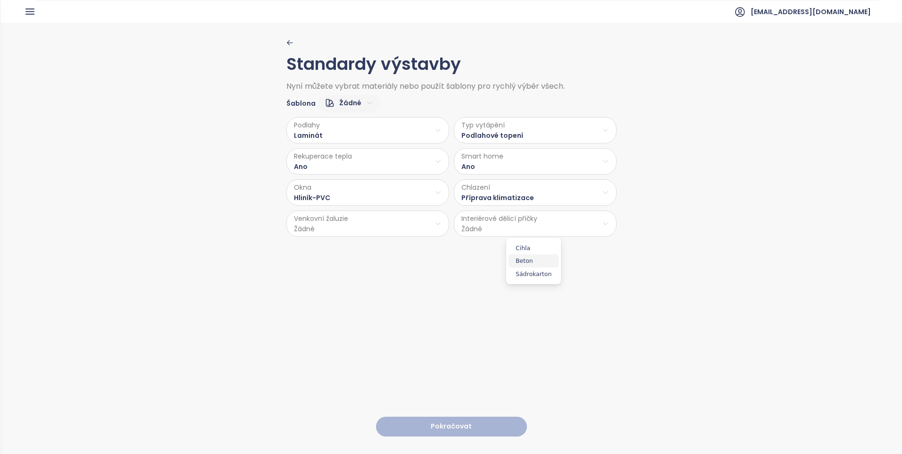
click at [527, 259] on span "Beton" at bounding box center [534, 260] width 50 height 13
click at [418, 226] on html "Dashboard Analýza trhu Ceník Reporty Projekty Nastavení Návody Pomoc [EMAIL_ADD…" at bounding box center [451, 227] width 902 height 454
drag, startPoint x: 418, startPoint y: 226, endPoint x: 464, endPoint y: 222, distance: 46.4
click at [418, 226] on html "Dashboard Analýza trhu Ceník Reporty Projekty Nastavení Návody Pomoc [EMAIL_ADD…" at bounding box center [451, 227] width 902 height 454
click at [529, 227] on html "Dashboard Analýza trhu Ceník Reporty Projekty Nastavení Návody Pomoc [EMAIL_ADD…" at bounding box center [451, 227] width 902 height 454
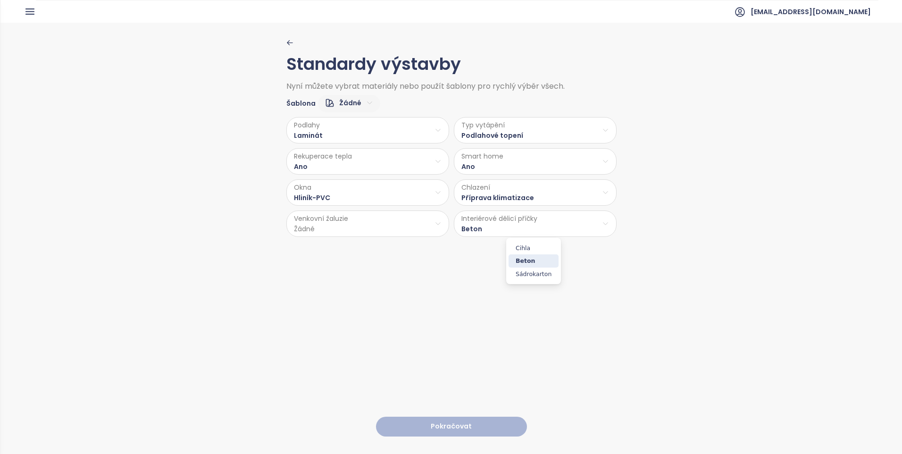
drag, startPoint x: 518, startPoint y: 248, endPoint x: 400, endPoint y: 235, distance: 118.7
click at [518, 249] on span "Cihla" at bounding box center [534, 248] width 50 height 13
click at [309, 211] on html "Dashboard Analýza trhu Ceník Reporty Projekty Nastavení Návody Pomoc [EMAIL_ADD…" at bounding box center [451, 227] width 902 height 454
click at [374, 244] on span "Ano" at bounding box center [365, 248] width 39 height 13
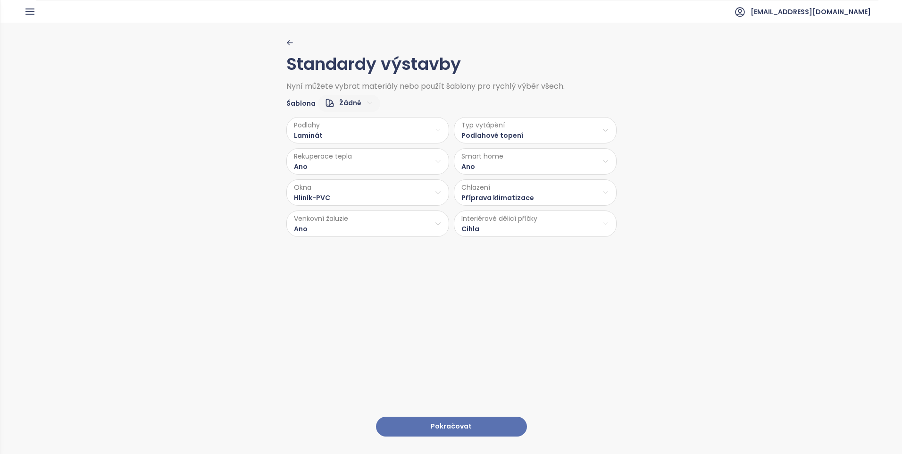
click at [392, 223] on html "Dashboard Analýza trhu Ceník Reporty Projekty Nastavení Návody Pomoc [EMAIL_ADD…" at bounding box center [451, 227] width 902 height 454
click at [378, 261] on span "Příprava" at bounding box center [365, 260] width 39 height 13
click at [468, 420] on button "Pokračovat" at bounding box center [451, 427] width 151 height 20
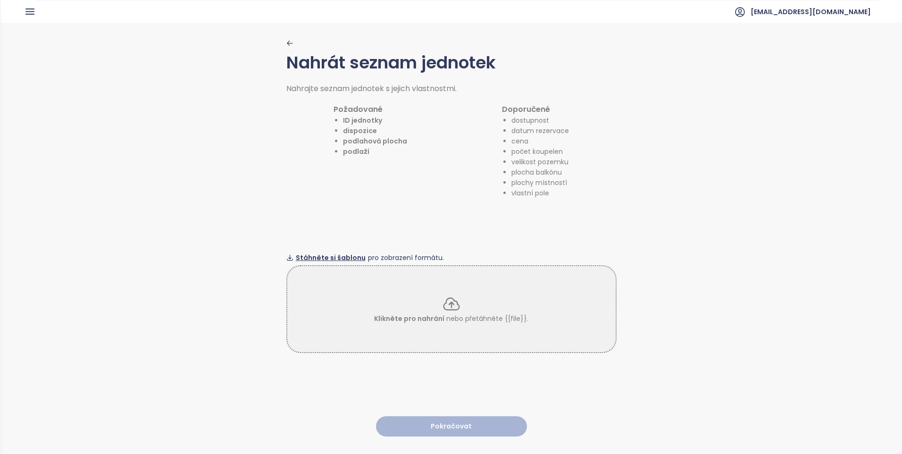
click at [350, 254] on span "Stáhněte si šablonu" at bounding box center [331, 257] width 70 height 10
drag, startPoint x: 527, startPoint y: 113, endPoint x: 523, endPoint y: 145, distance: 32.8
click at [523, 145] on div "Doporučené dostupnost datum rezervace cena počet koupelen velikost pozemku ploc…" at bounding box center [535, 150] width 67 height 95
drag, startPoint x: 523, startPoint y: 145, endPoint x: 518, endPoint y: 146, distance: 5.2
click at [523, 146] on li "počet koupelen" at bounding box center [541, 151] width 58 height 10
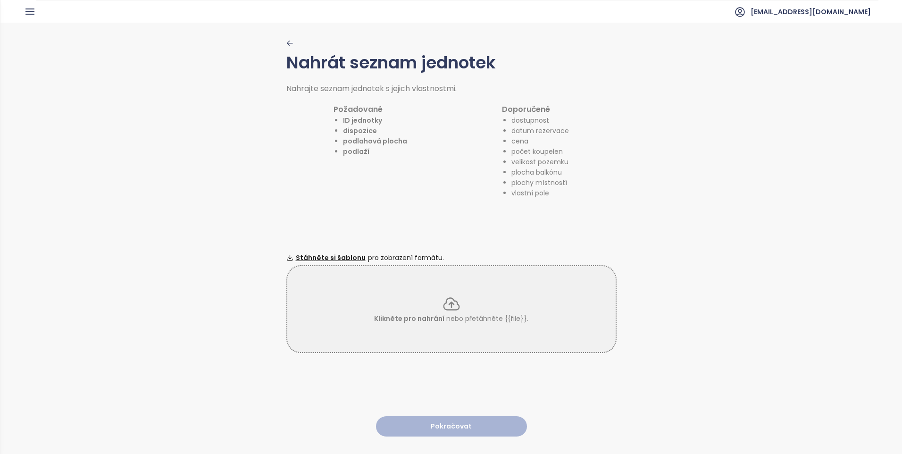
click at [357, 186] on div "Požadované ID jednotky dispozice podlahová plocha podlaží" at bounding box center [371, 150] width 74 height 95
